Goal: Find specific page/section: Find specific page/section

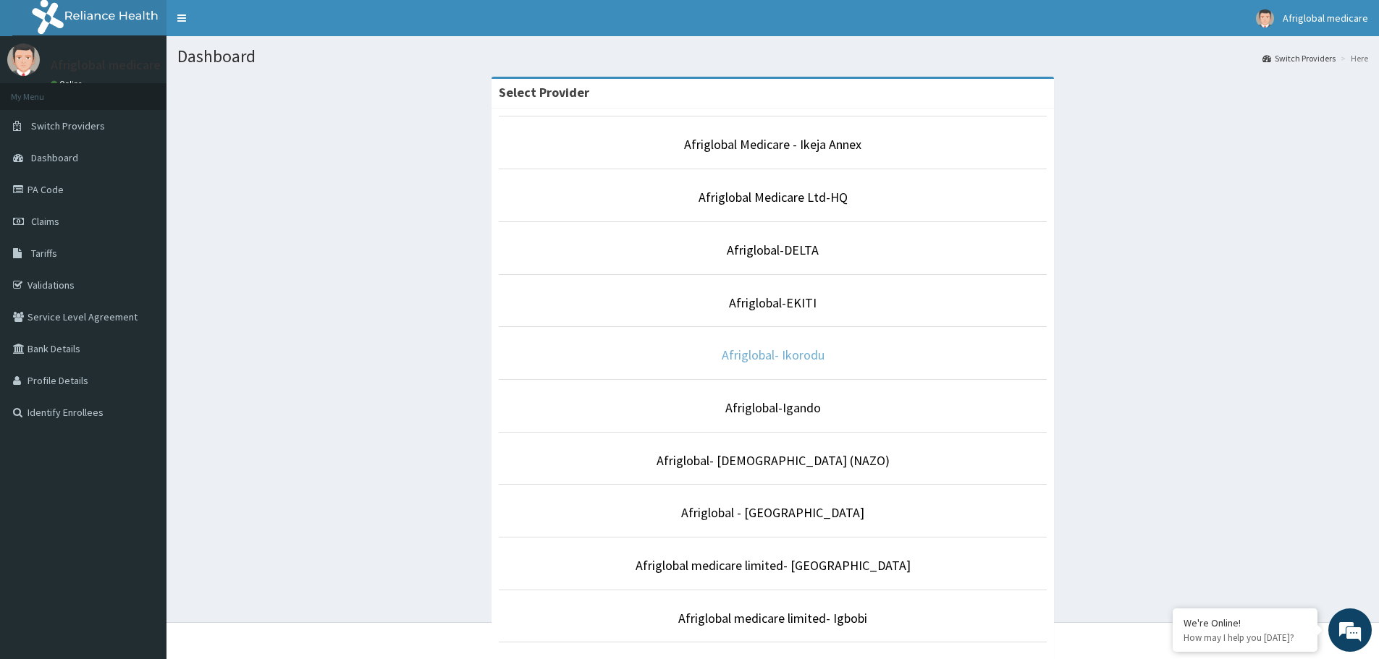
click at [774, 350] on link "Afriglobal- Ikorodu" at bounding box center [773, 355] width 103 height 17
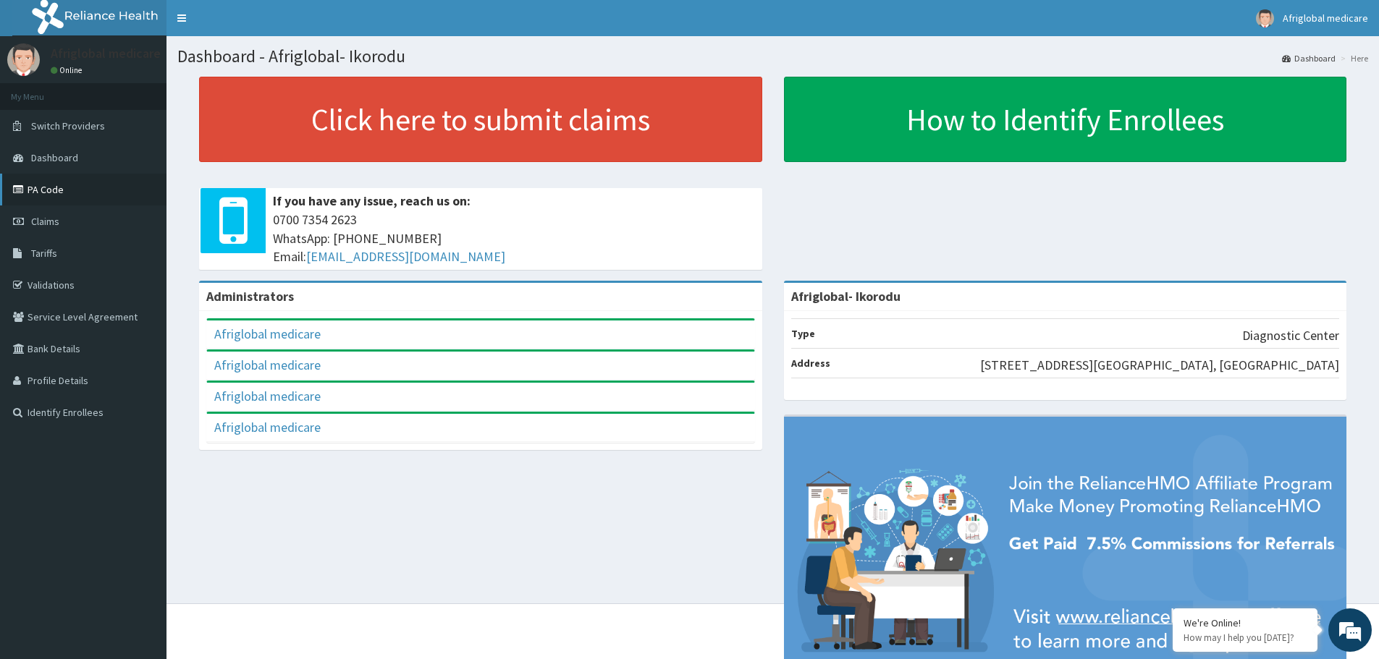
click at [56, 187] on link "PA Code" at bounding box center [83, 190] width 166 height 32
